Goal: Task Accomplishment & Management: Use online tool/utility

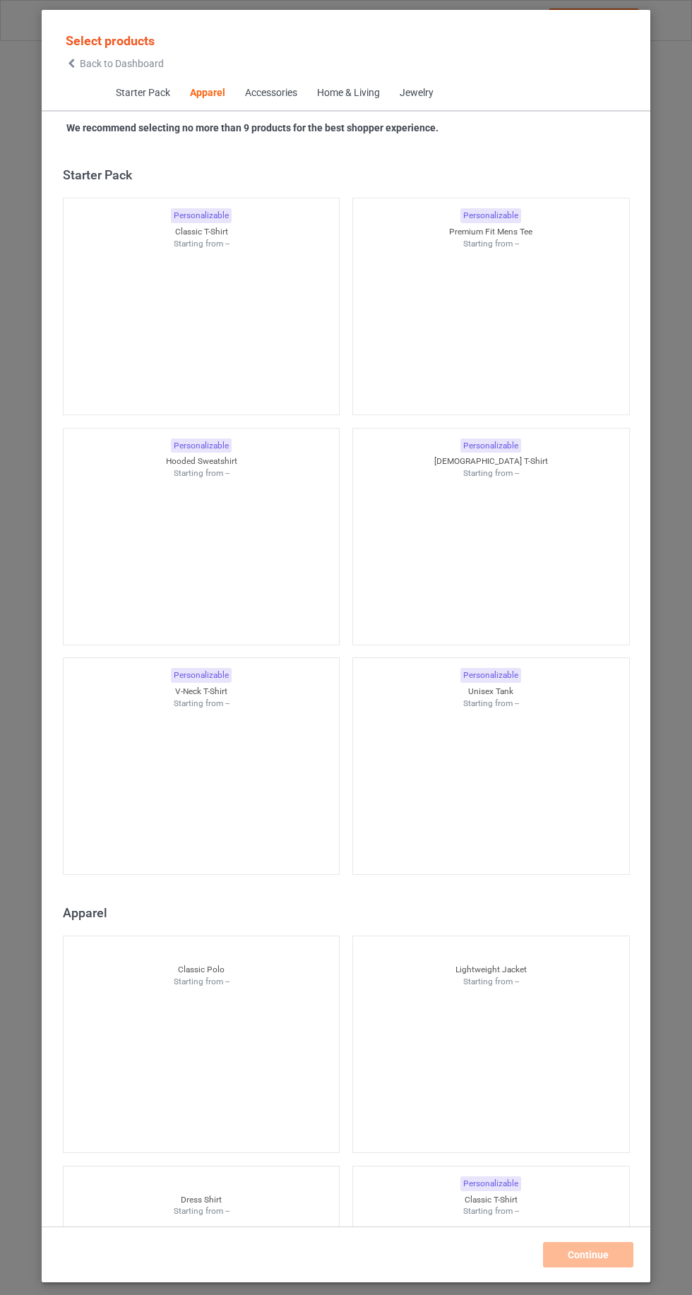
scroll to position [756, 0]
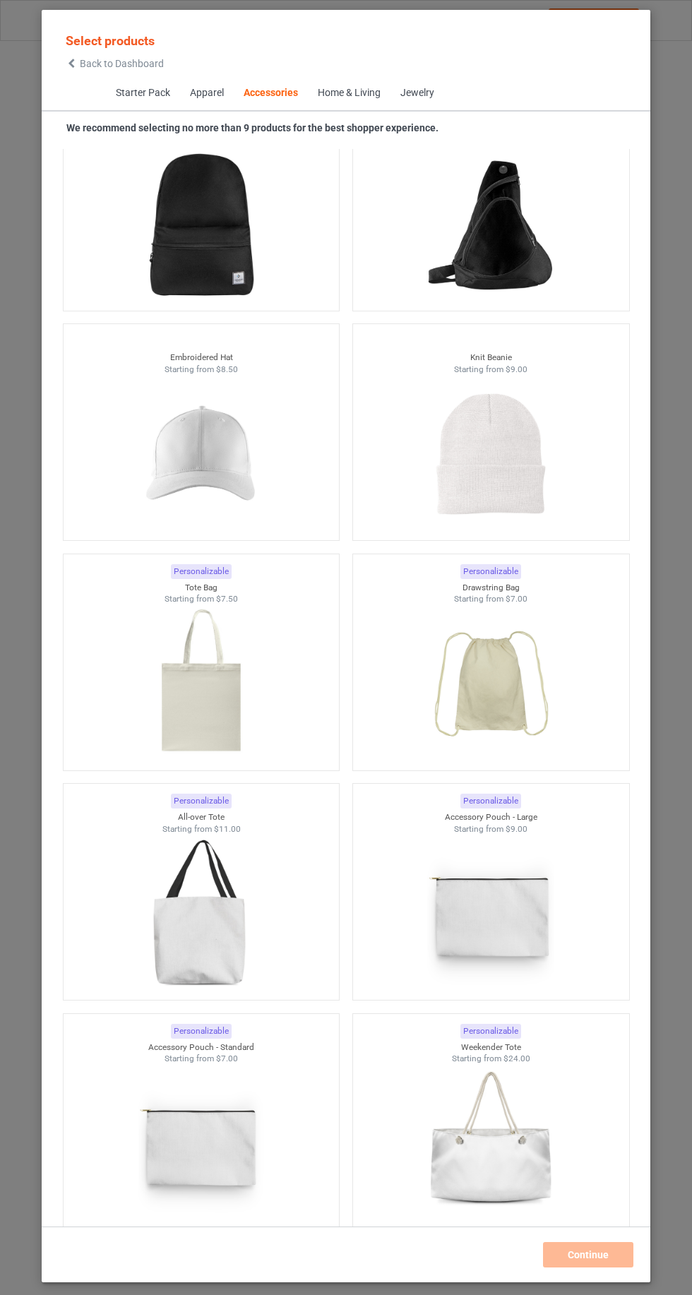
scroll to position [7692, 0]
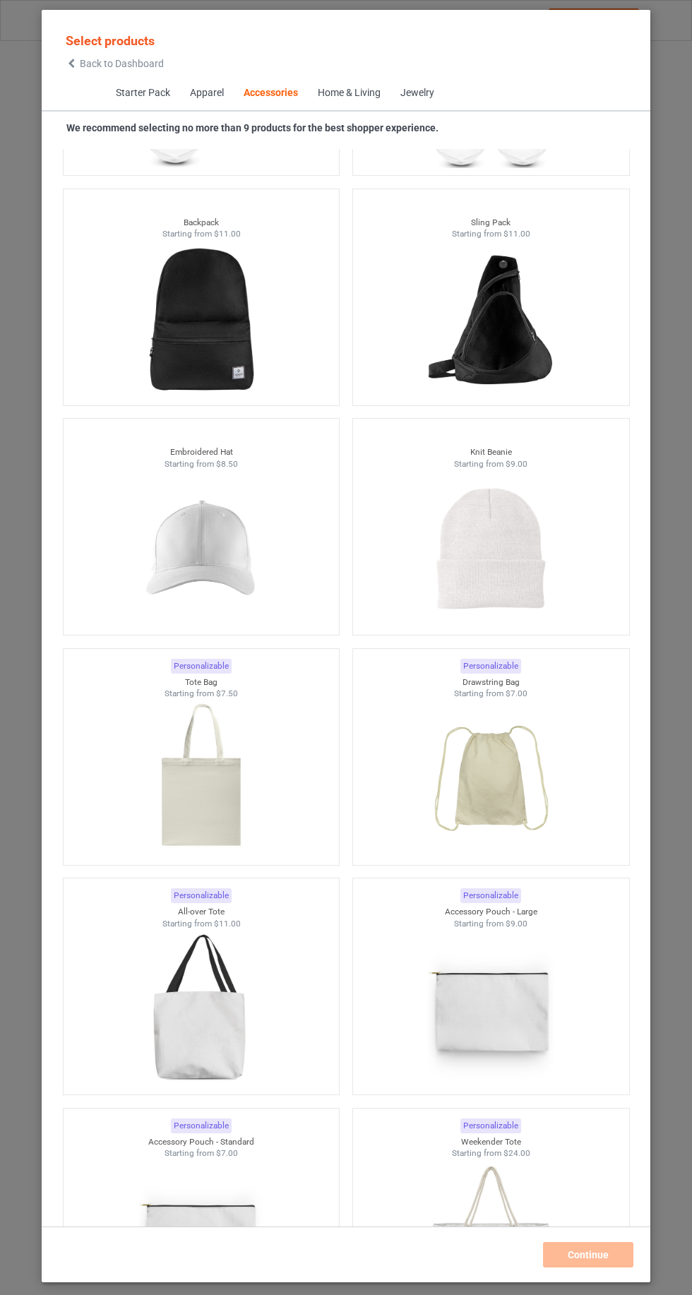
click at [181, 536] on img at bounding box center [201, 549] width 126 height 158
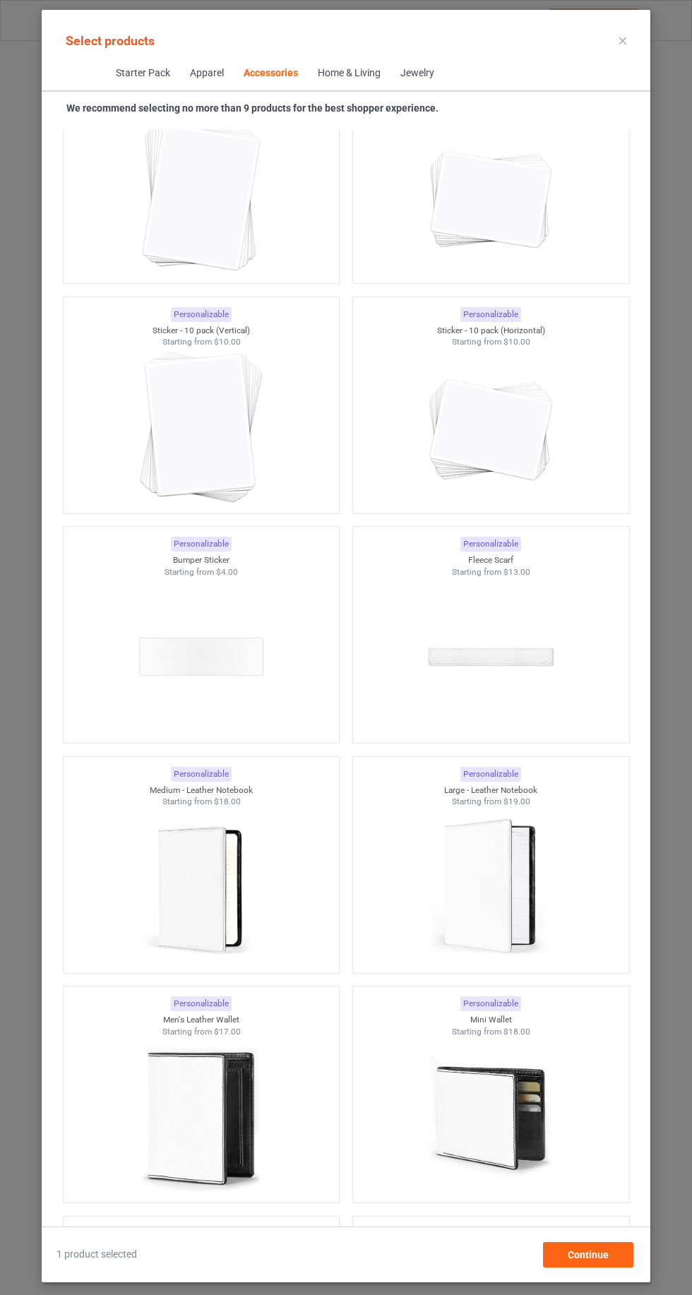
scroll to position [12009, 0]
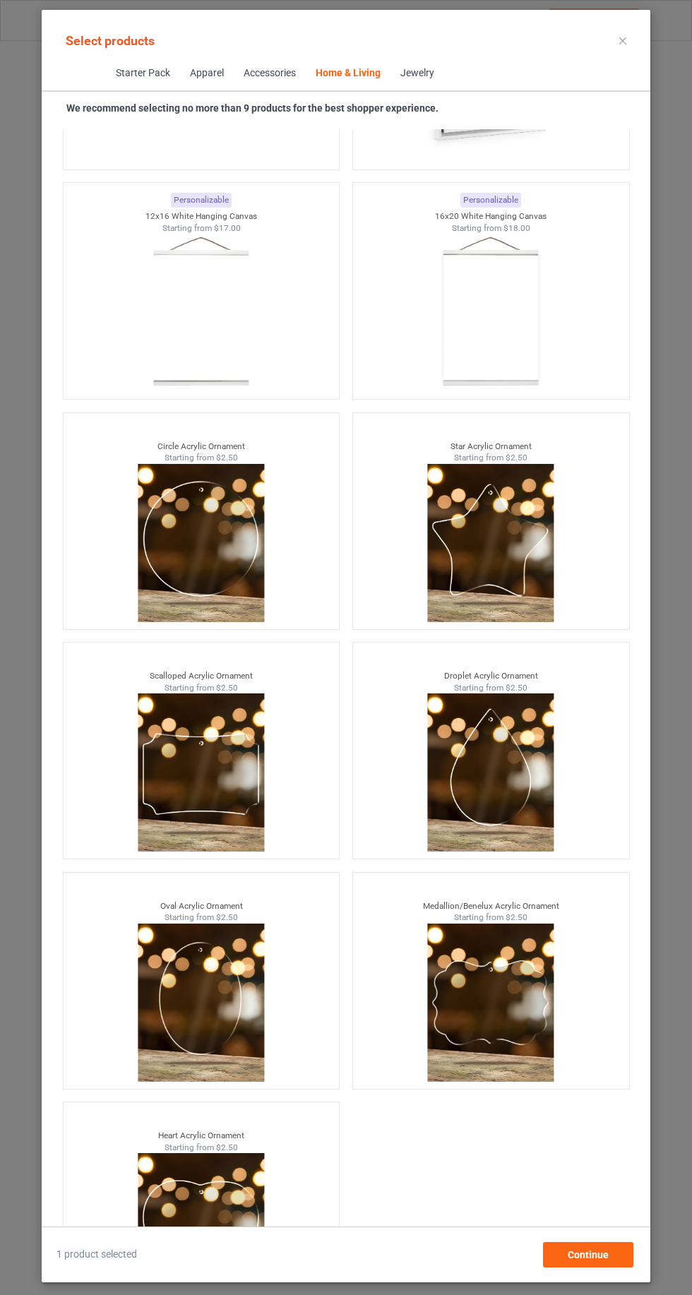
scroll to position [95, 0]
click at [585, 1258] on span "Continue" at bounding box center [588, 1254] width 41 height 11
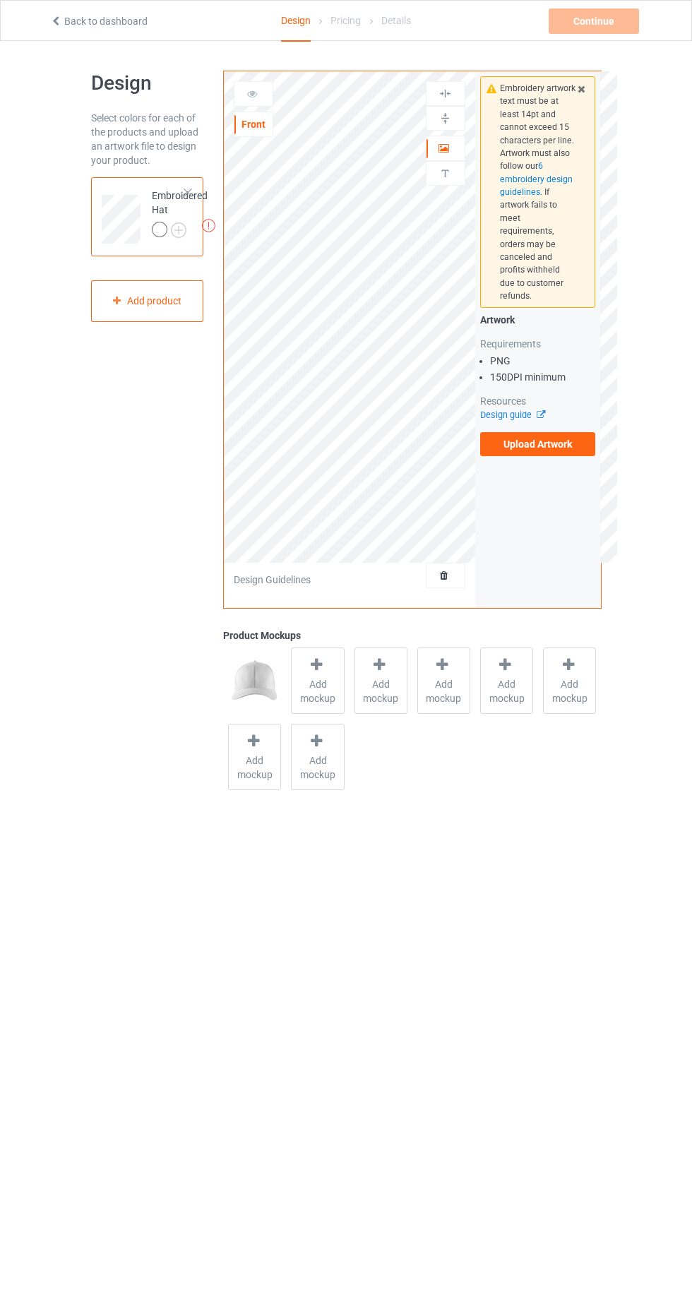
click at [549, 432] on label "Upload Artwork" at bounding box center [538, 444] width 116 height 24
click at [0, 0] on input "Upload Artwork" at bounding box center [0, 0] width 0 height 0
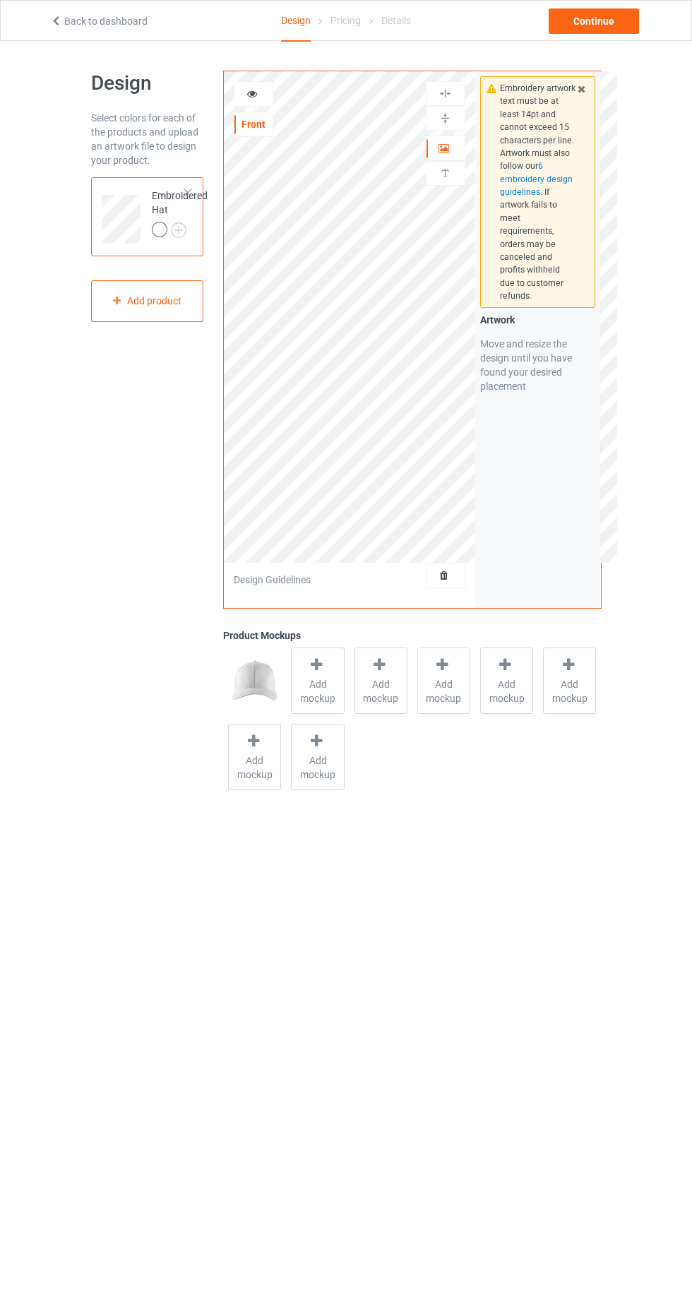
click at [252, 90] on icon at bounding box center [252, 92] width 12 height 10
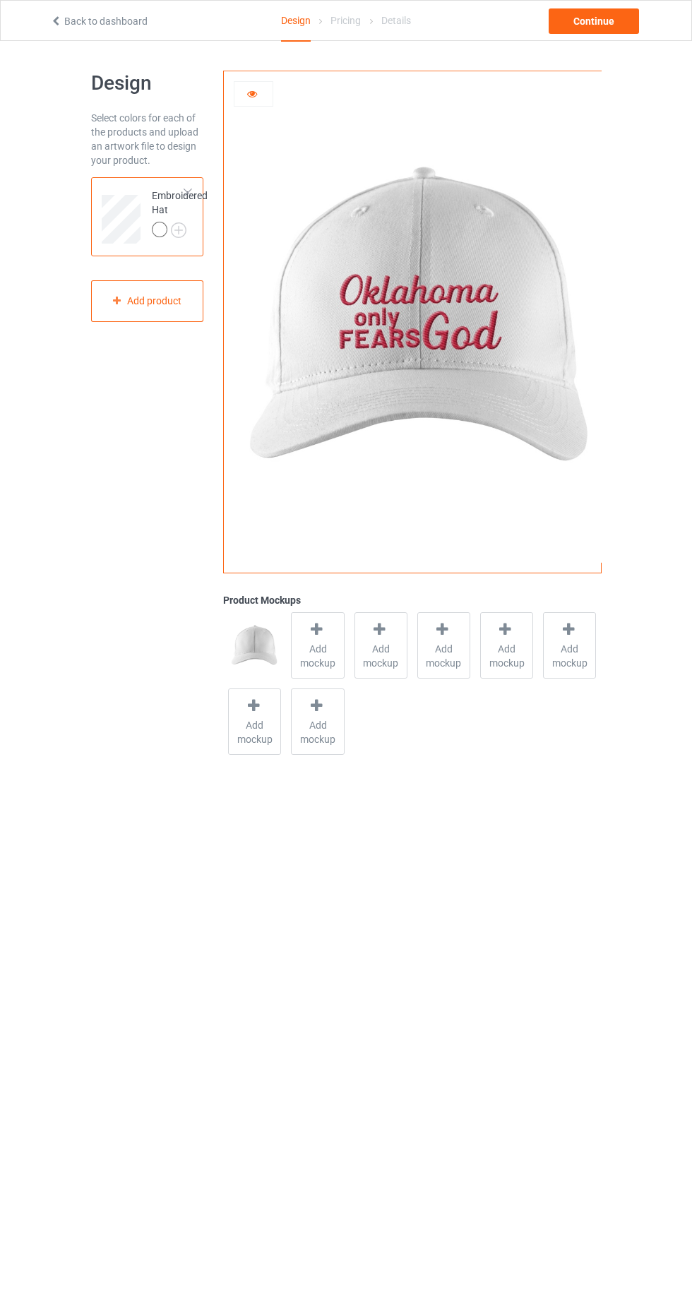
click at [252, 91] on icon at bounding box center [252, 92] width 12 height 10
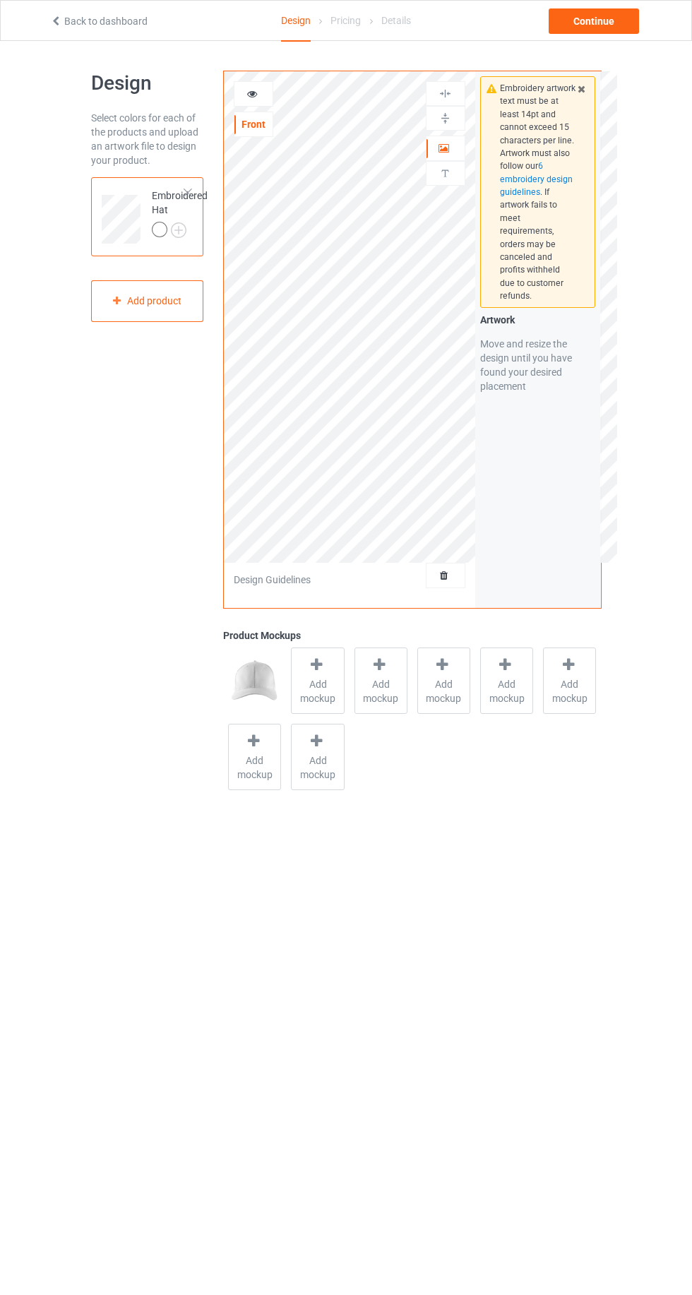
click at [443, 602] on div "Front Artwork This side does not support personalized text Design Guidelines" at bounding box center [349, 339] width 251 height 537
